Goal: Task Accomplishment & Management: Complete application form

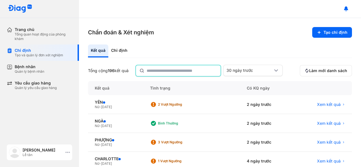
click at [64, 153] on div "Đỗ Phương Thảo Lễ tân" at bounding box center [39, 153] width 65 height 16
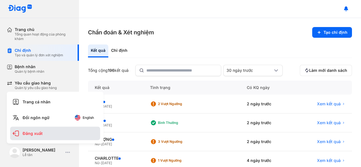
click at [64, 136] on div "Đăng xuất" at bounding box center [55, 134] width 90 height 14
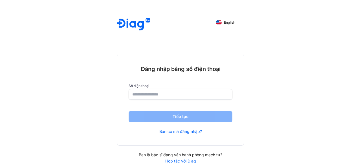
click at [143, 93] on input "number" at bounding box center [180, 94] width 96 height 10
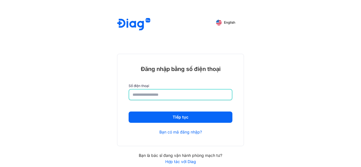
type input "**********"
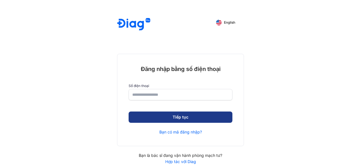
click at [151, 114] on button "Tiếp tục" at bounding box center [181, 117] width 104 height 11
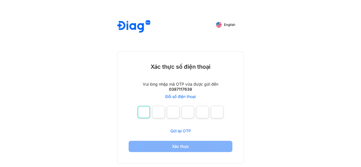
click at [149, 113] on input "number" at bounding box center [144, 112] width 12 height 12
type input "*"
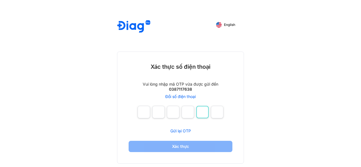
type input "*"
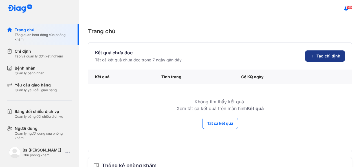
click at [317, 54] on span "Tạo chỉ định" at bounding box center [328, 56] width 24 height 6
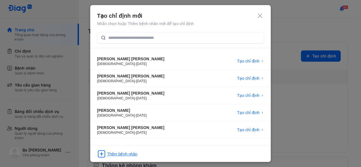
click at [130, 154] on div "Thêm bệnh nhân" at bounding box center [122, 154] width 30 height 6
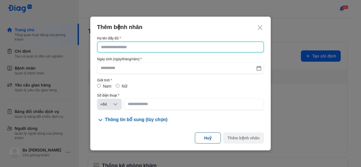
click at [144, 52] on div at bounding box center [180, 46] width 167 height 11
click at [144, 52] on input "text" at bounding box center [180, 47] width 159 height 10
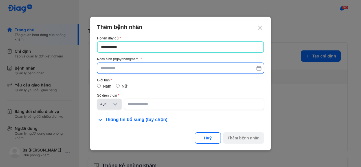
type input "**********"
click at [135, 68] on input "text" at bounding box center [181, 68] width 160 height 10
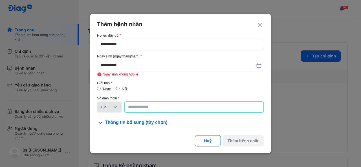
click at [142, 108] on input at bounding box center [194, 107] width 132 height 10
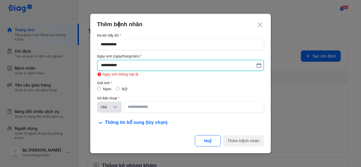
click at [258, 69] on input "**********" at bounding box center [180, 65] width 159 height 10
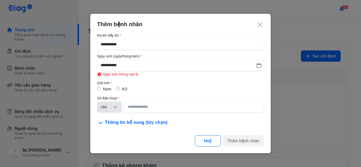
click at [259, 65] on use at bounding box center [259, 65] width 4 height 4
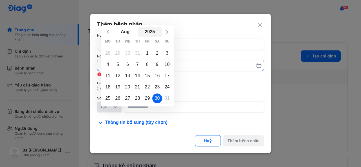
click at [153, 31] on button "2025" at bounding box center [150, 32] width 25 height 10
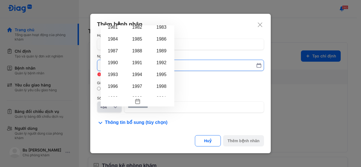
scroll to position [321, 0]
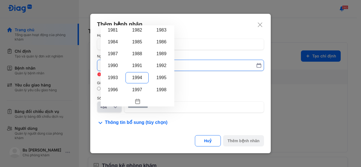
click at [140, 75] on div "1994" at bounding box center [136, 77] width 23 height 11
click at [140, 70] on input "**********" at bounding box center [181, 65] width 160 height 10
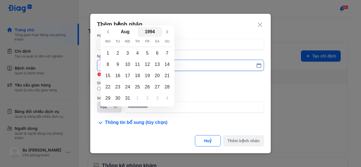
click at [145, 33] on button "1994" at bounding box center [150, 32] width 25 height 10
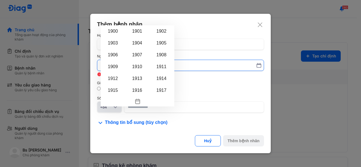
scroll to position [333, 0]
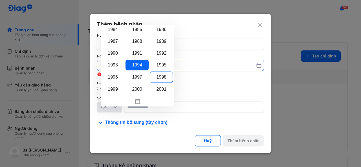
click at [164, 75] on div "1998" at bounding box center [161, 77] width 23 height 11
click at [164, 70] on input "**********" at bounding box center [181, 65] width 160 height 10
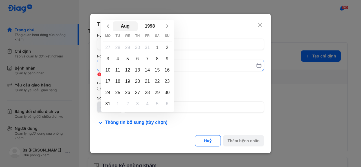
click at [125, 25] on button "Aug" at bounding box center [125, 26] width 25 height 10
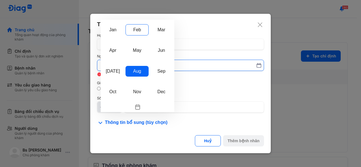
click at [136, 31] on div "Feb" at bounding box center [136, 29] width 23 height 11
click at [136, 60] on input "**********" at bounding box center [181, 65] width 160 height 10
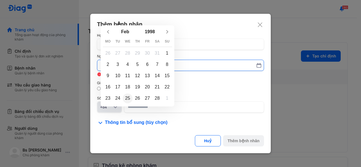
click at [126, 100] on div "25" at bounding box center [128, 99] width 10 height 10
type input "**********"
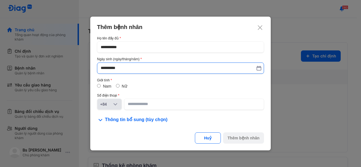
click at [123, 86] on label "Nữ" at bounding box center [124, 86] width 5 height 5
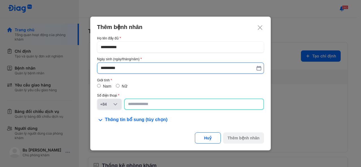
click at [142, 103] on input at bounding box center [194, 104] width 132 height 10
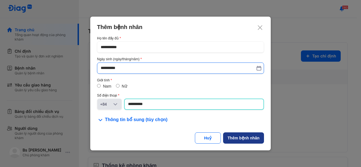
type input "**********"
click at [235, 136] on div "Thêm bệnh nhân" at bounding box center [244, 139] width 32 height 6
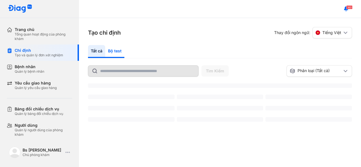
click at [118, 49] on div "Bộ test" at bounding box center [114, 51] width 19 height 13
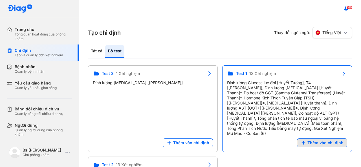
click at [305, 142] on use at bounding box center [303, 143] width 3 height 3
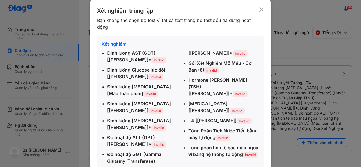
click at [249, 153] on div "Định lượng AST (GOT) [[PERSON_NAME]]* Invalid Định lượng Glucose lúc đói [Huyết…" at bounding box center [180, 107] width 158 height 115
click at [244, 153] on div "Định lượng AST (GOT) [[PERSON_NAME]]* Invalid Định lượng Glucose lúc đói [Huyết…" at bounding box center [180, 107] width 158 height 115
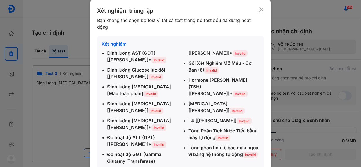
click at [263, 8] on div "Xét nghiệm trùng lặp Bạn không thể chọn bộ test vì tất cả test trong bộ test đề…" at bounding box center [180, 96] width 180 height 192
click at [259, 11] on use at bounding box center [261, 9] width 4 height 4
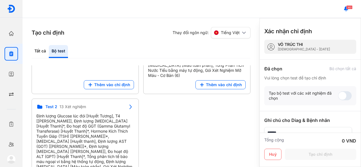
click at [331, 69] on div "Bỏ chọn tất cả" at bounding box center [342, 68] width 27 height 5
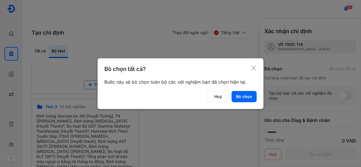
click at [254, 69] on icon at bounding box center [254, 68] width 6 height 6
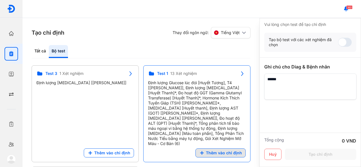
click at [218, 151] on span "Thêm vào chỉ định" at bounding box center [224, 153] width 36 height 5
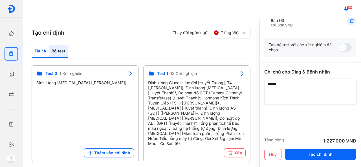
click at [49, 48] on div "Tất cả" at bounding box center [58, 51] width 19 height 13
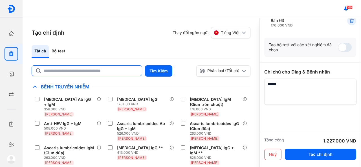
click at [68, 66] on input "text" at bounding box center [91, 71] width 95 height 10
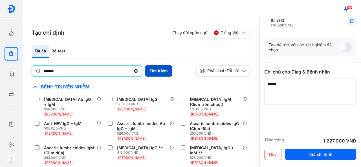
type input "*******"
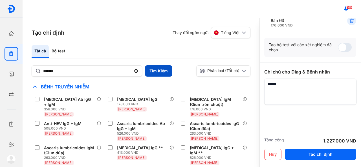
click at [158, 71] on button "Tìm Kiếm" at bounding box center [158, 70] width 27 height 11
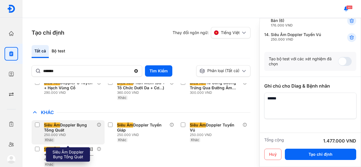
scroll to position [69, 0]
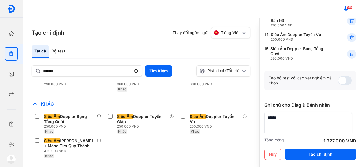
click at [291, 117] on textarea at bounding box center [308, 125] width 88 height 26
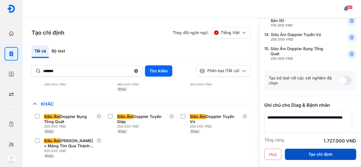
type textarea "**********"
click at [303, 154] on button "Tạo chỉ định" at bounding box center [320, 154] width 71 height 11
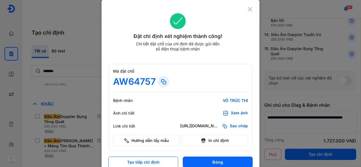
scroll to position [0, 0]
click at [226, 113] on icon at bounding box center [226, 114] width 6 height 6
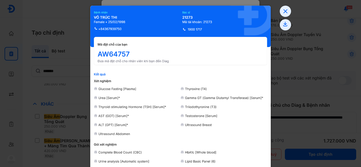
click at [280, 16] on div at bounding box center [285, 18] width 11 height 25
click at [282, 10] on icon at bounding box center [285, 11] width 11 height 11
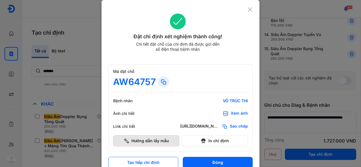
click at [164, 142] on button "Hướng dẫn lấy mẫu" at bounding box center [146, 140] width 66 height 11
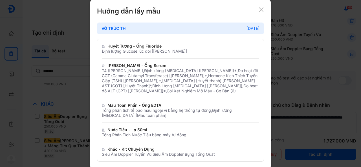
scroll to position [1, 0]
click at [259, 9] on icon at bounding box center [261, 9] width 6 height 6
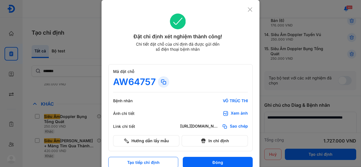
click at [249, 9] on icon at bounding box center [249, 10] width 5 height 6
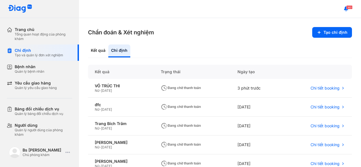
click at [124, 49] on div "Chỉ định" at bounding box center [119, 51] width 22 height 13
click at [317, 88] on span "Chi tiết booking" at bounding box center [324, 88] width 29 height 5
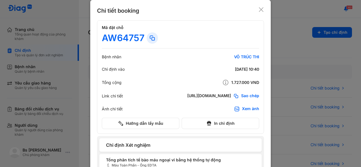
click at [248, 109] on div "Xem ảnh" at bounding box center [250, 109] width 17 height 6
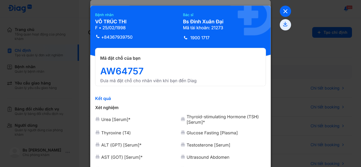
click at [284, 13] on use at bounding box center [285, 11] width 3 height 3
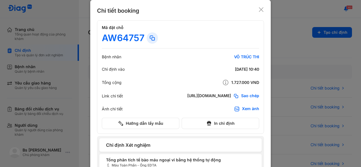
click at [259, 12] on icon at bounding box center [261, 10] width 6 height 6
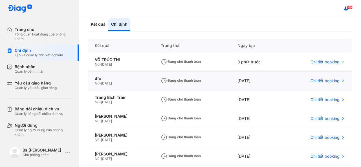
scroll to position [27, 0]
click at [310, 62] on span "Chi tiết booking" at bounding box center [324, 61] width 29 height 5
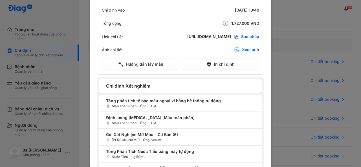
scroll to position [0, 0]
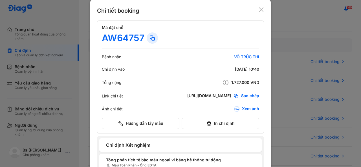
click at [258, 8] on icon at bounding box center [261, 10] width 6 height 6
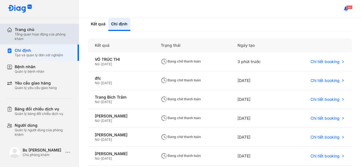
click at [27, 33] on div "Tổng quan hoạt động của phòng khám" at bounding box center [44, 36] width 58 height 9
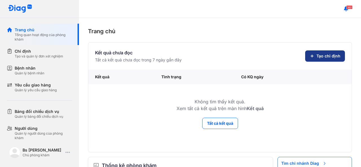
click at [317, 55] on span "Tạo chỉ định" at bounding box center [328, 56] width 24 height 6
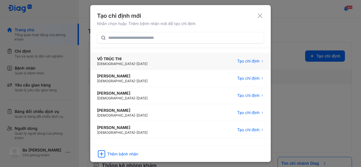
click at [188, 70] on div "VÕ TRÚC THI [DEMOGRAPHIC_DATA] - [DATE] Tạo chỉ định" at bounding box center [180, 78] width 180 height 17
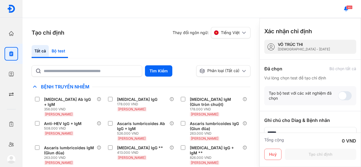
click at [59, 50] on div "Bộ test" at bounding box center [58, 51] width 19 height 13
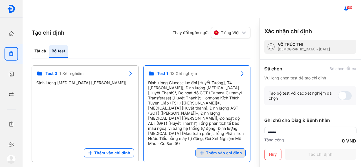
click at [215, 151] on span "Thêm vào chỉ định" at bounding box center [224, 153] width 36 height 5
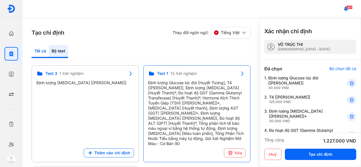
click at [49, 50] on div "Tất cả" at bounding box center [58, 51] width 19 height 13
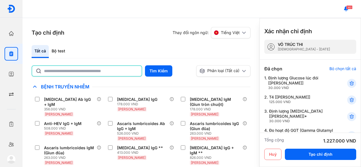
click at [72, 74] on input "text" at bounding box center [91, 71] width 94 height 10
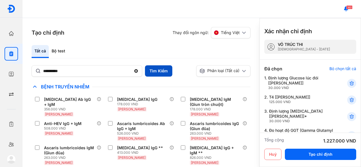
click at [159, 69] on button "Tìm Kiếm" at bounding box center [158, 70] width 27 height 11
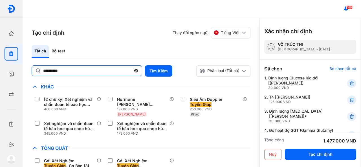
click at [85, 67] on input "**********" at bounding box center [87, 71] width 88 height 10
drag, startPoint x: 85, startPoint y: 67, endPoint x: 0, endPoint y: 64, distance: 84.6
click at [0, 64] on div "**********" at bounding box center [180, 83] width 361 height 167
type input "*********"
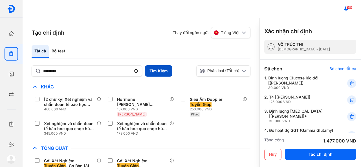
click at [148, 72] on button "Tìm Kiếm" at bounding box center [158, 70] width 27 height 11
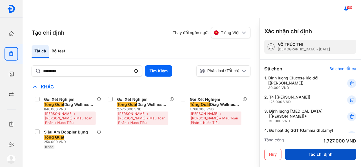
click at [301, 155] on button "Tạo chỉ định" at bounding box center [320, 154] width 71 height 11
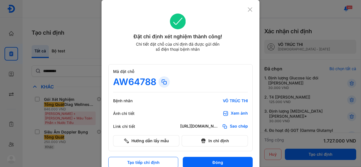
scroll to position [7, 0]
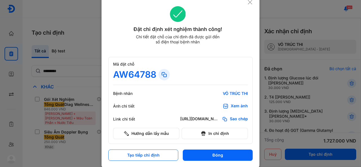
click at [248, 5] on icon at bounding box center [249, 2] width 5 height 6
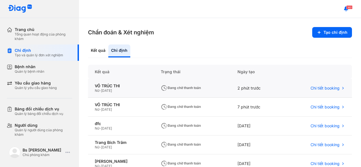
scroll to position [26, 0]
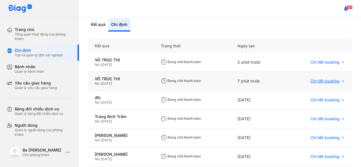
click at [311, 82] on span "Chi tiết booking" at bounding box center [324, 81] width 29 height 5
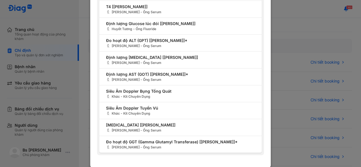
scroll to position [0, 0]
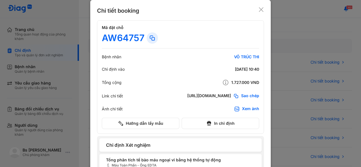
click at [258, 12] on icon at bounding box center [261, 10] width 6 height 6
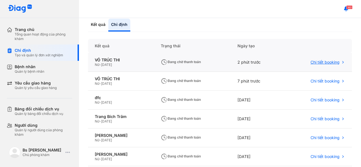
click at [312, 59] on div "Chi tiết booking" at bounding box center [317, 62] width 69 height 19
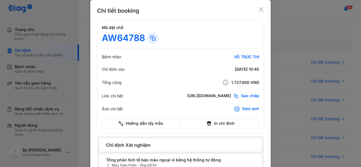
click at [260, 10] on icon at bounding box center [261, 10] width 6 height 6
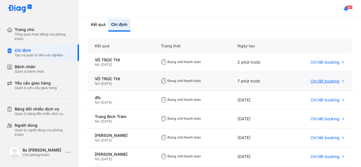
click at [316, 81] on span "Chi tiết booking" at bounding box center [324, 81] width 29 height 5
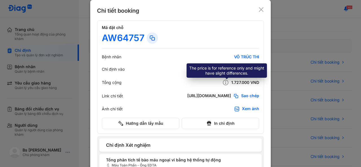
click at [224, 84] on icon at bounding box center [225, 82] width 7 height 7
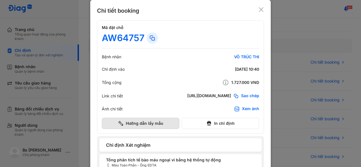
click at [169, 129] on button "Hướng dẫn lấy mẫu" at bounding box center [141, 123] width 78 height 11
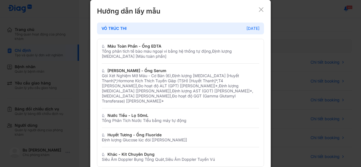
click at [261, 7] on icon at bounding box center [261, 10] width 6 height 6
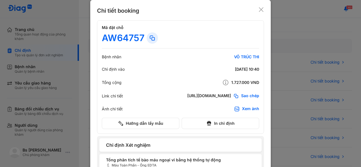
click at [260, 9] on icon at bounding box center [261, 10] width 6 height 6
